Goal: Task Accomplishment & Management: Use online tool/utility

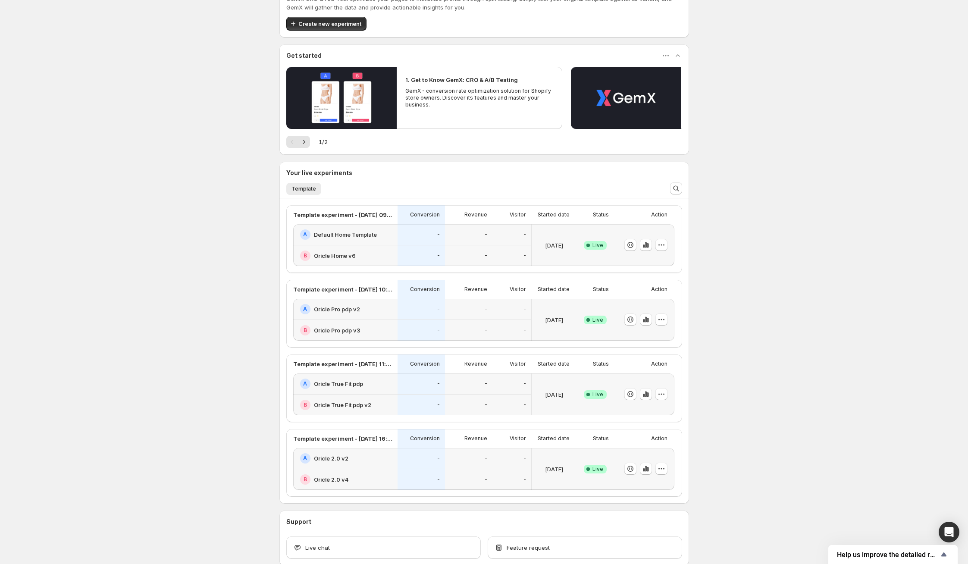
scroll to position [39, 0]
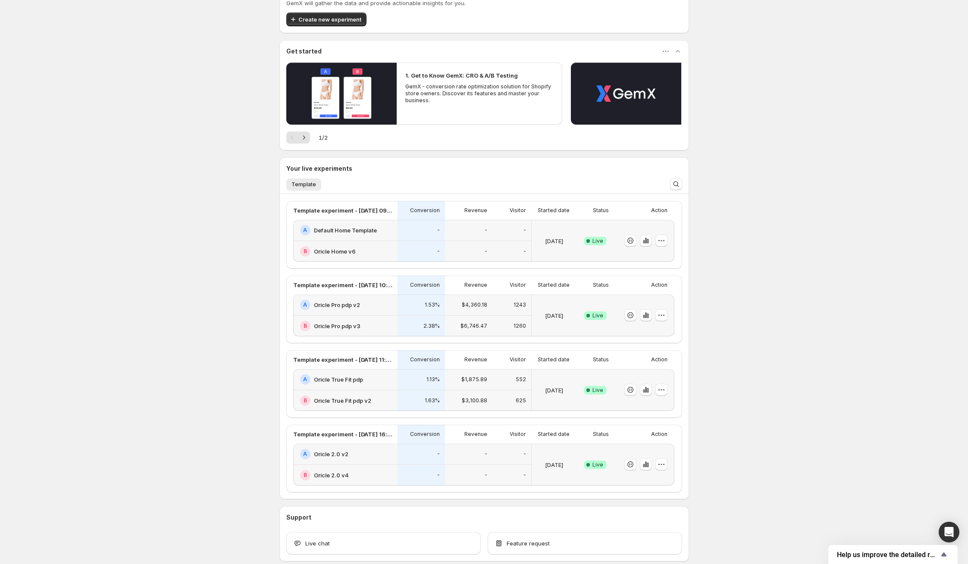
click at [382, 460] on div "A Oricle 2.0 v2" at bounding box center [345, 454] width 104 height 21
